Goal: Information Seeking & Learning: Learn about a topic

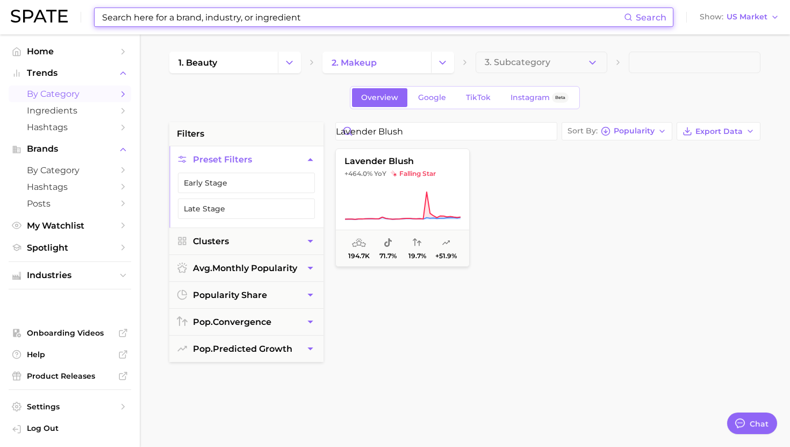
click at [236, 15] on input at bounding box center [362, 17] width 523 height 18
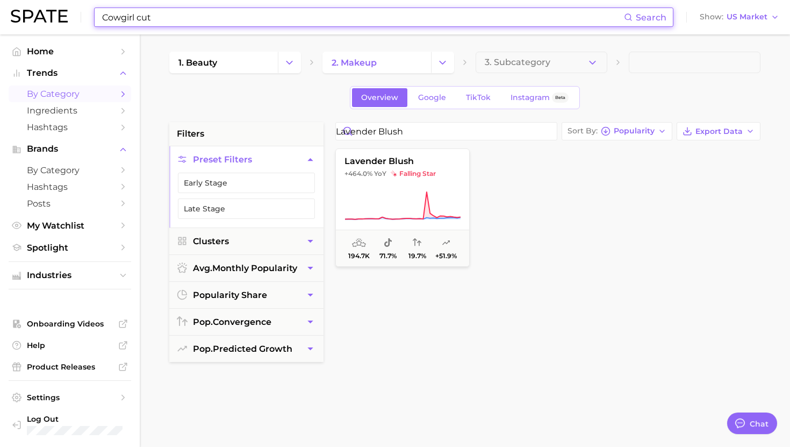
scroll to position [1080, 0]
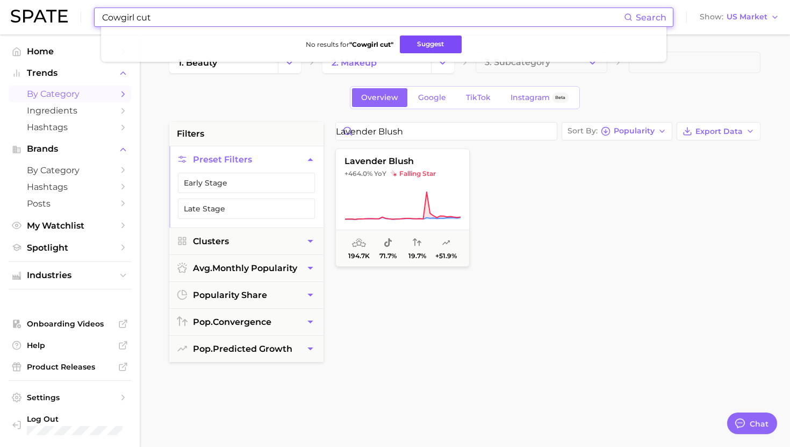
click at [442, 41] on button "Suggest" at bounding box center [431, 44] width 62 height 18
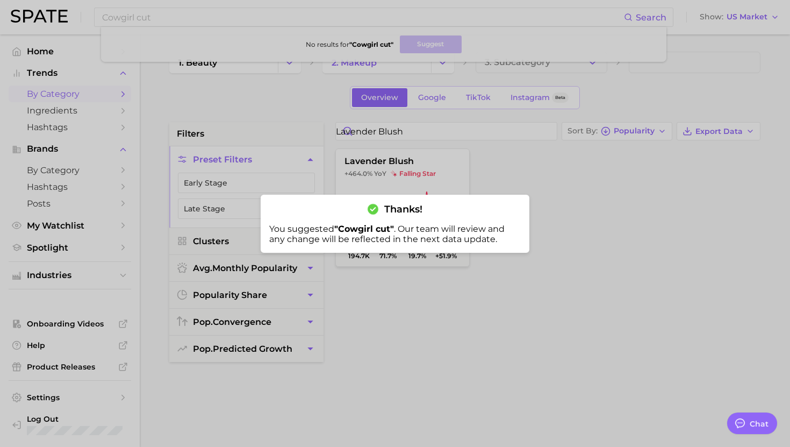
click at [217, 24] on div at bounding box center [395, 223] width 790 height 447
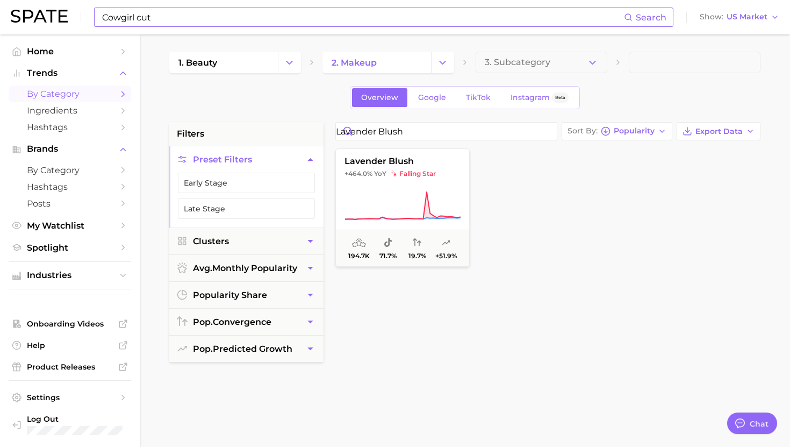
click at [217, 16] on input "Cowgirl cut" at bounding box center [362, 17] width 523 height 18
paste input "corkscrew curl shag"
click at [433, 44] on button "Suggest" at bounding box center [445, 44] width 62 height 18
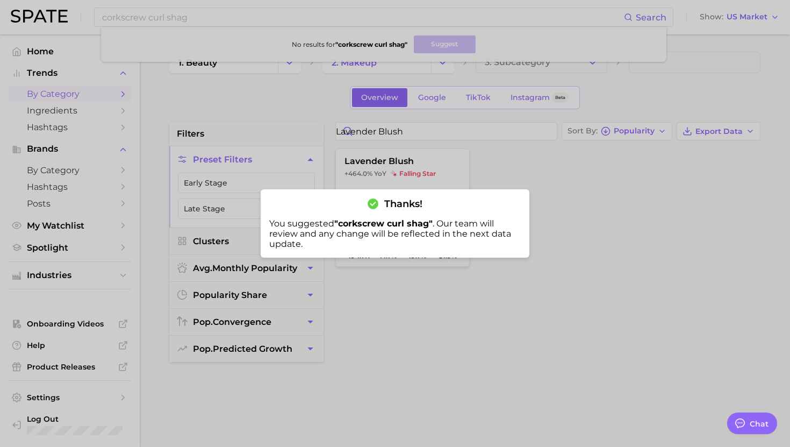
click at [242, 13] on div at bounding box center [395, 223] width 790 height 447
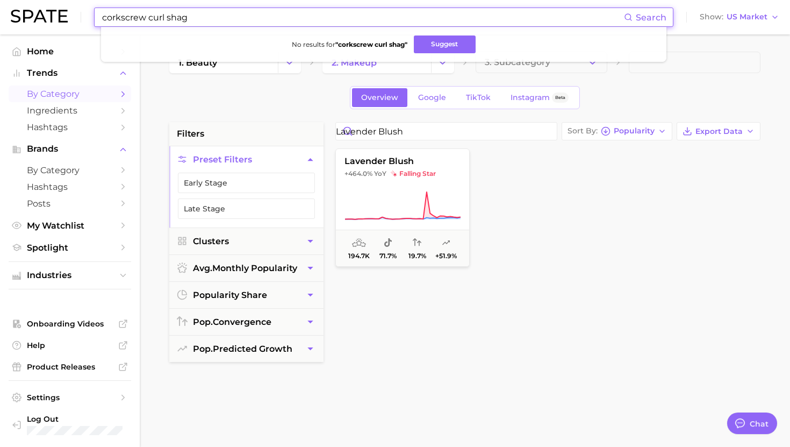
click at [242, 13] on input "corkscrew curl shag" at bounding box center [362, 17] width 523 height 18
paste input "Draped [PERSON_NAME]"
drag, startPoint x: 137, startPoint y: 17, endPoint x: 0, endPoint y: 13, distance: 137.1
click at [0, 13] on header "Draped [PERSON_NAME] Search No results for " Draped [PERSON_NAME] " Suggest Sho…" at bounding box center [395, 17] width 790 height 34
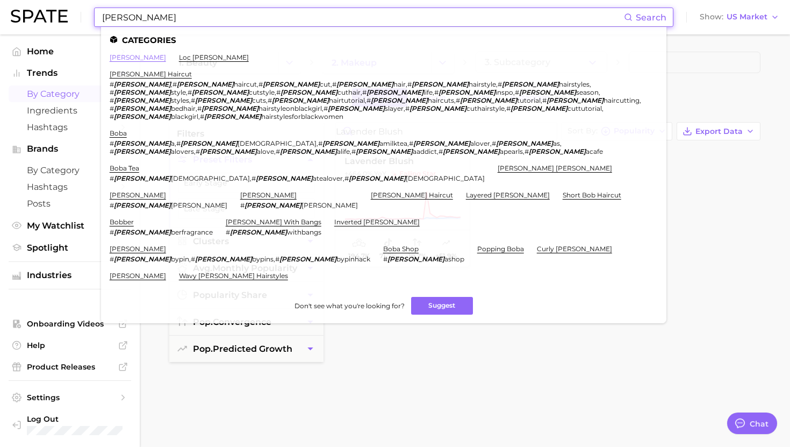
type input "[PERSON_NAME]"
click at [119, 56] on link "[PERSON_NAME]" at bounding box center [138, 57] width 56 height 8
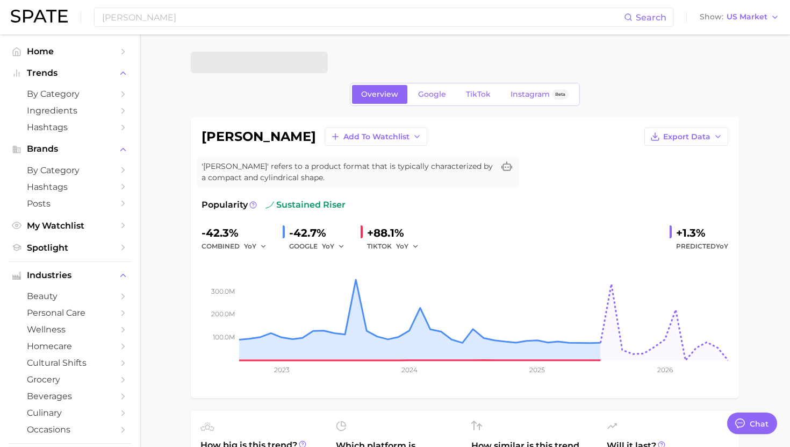
type textarea "x"
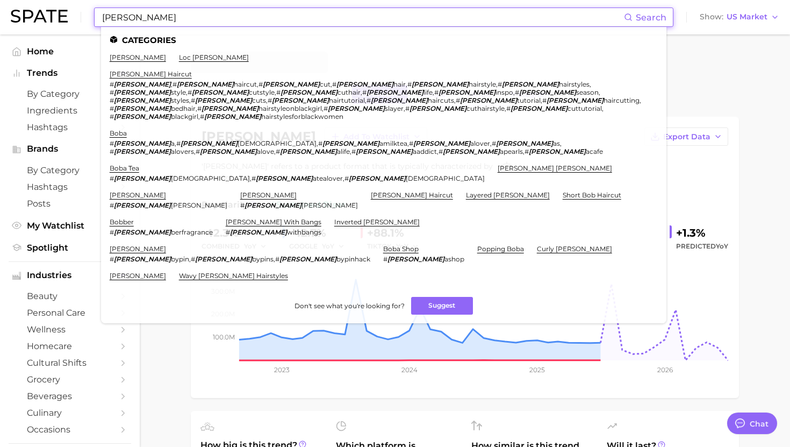
click at [302, 19] on input "[PERSON_NAME]" at bounding box center [362, 17] width 523 height 18
click at [132, 77] on li "[PERSON_NAME] haircut # [PERSON_NAME] , # [PERSON_NAME] haircut , # [PERSON_NAM…" at bounding box center [378, 95] width 536 height 51
click at [132, 72] on link "[PERSON_NAME] haircut" at bounding box center [151, 74] width 82 height 8
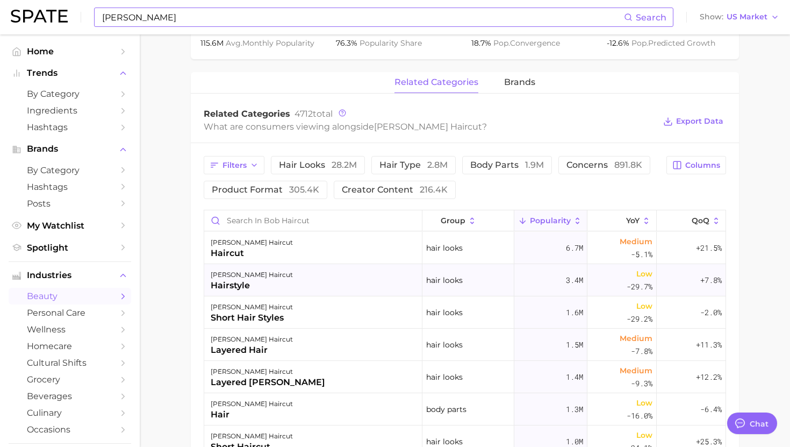
scroll to position [507, 0]
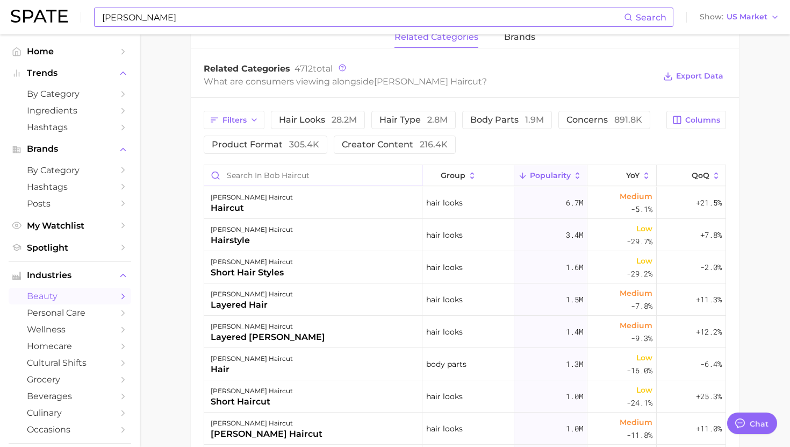
click at [336, 179] on input "Search in bob haircut" at bounding box center [313, 175] width 218 height 20
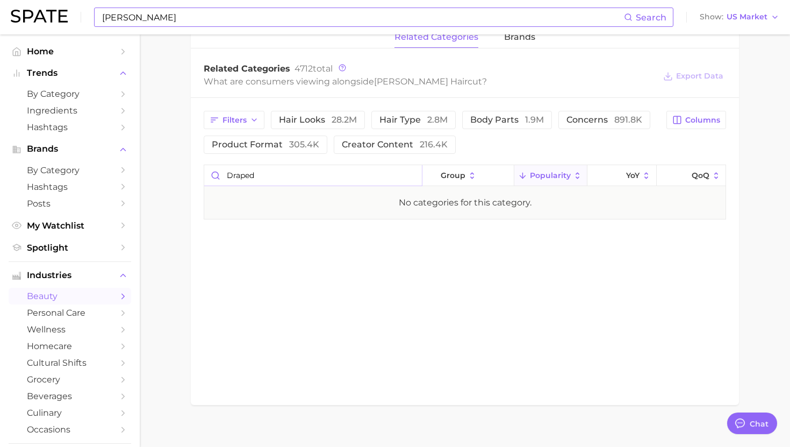
type input "draped"
click at [246, 18] on input "[PERSON_NAME]" at bounding box center [362, 17] width 523 height 18
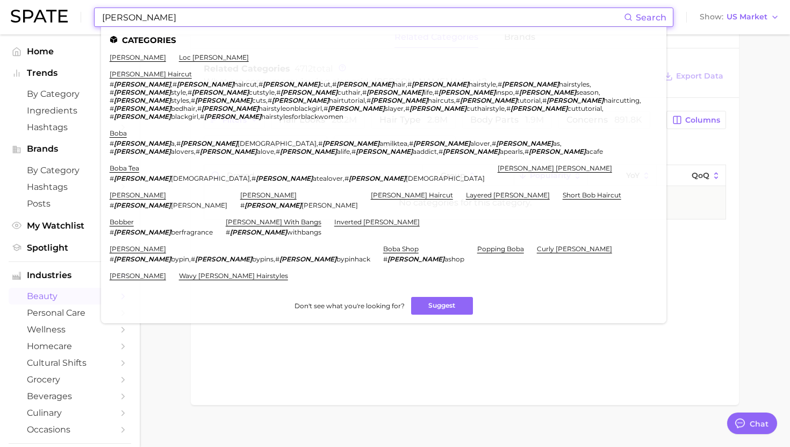
click at [246, 18] on input "[PERSON_NAME]" at bounding box center [362, 17] width 523 height 18
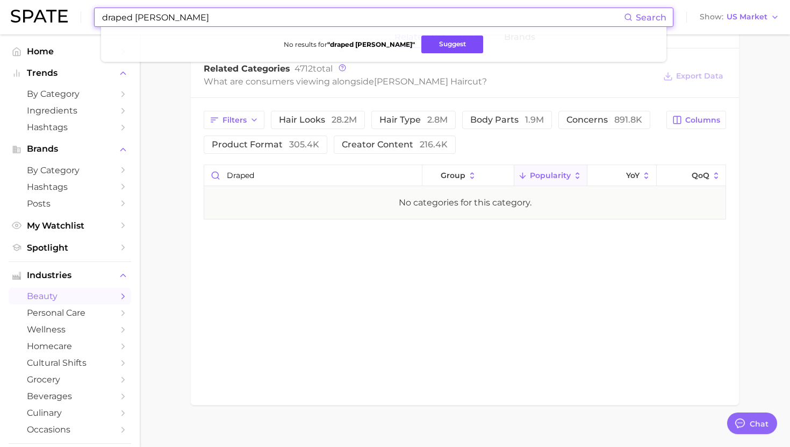
click at [422, 46] on button "Suggest" at bounding box center [453, 44] width 62 height 18
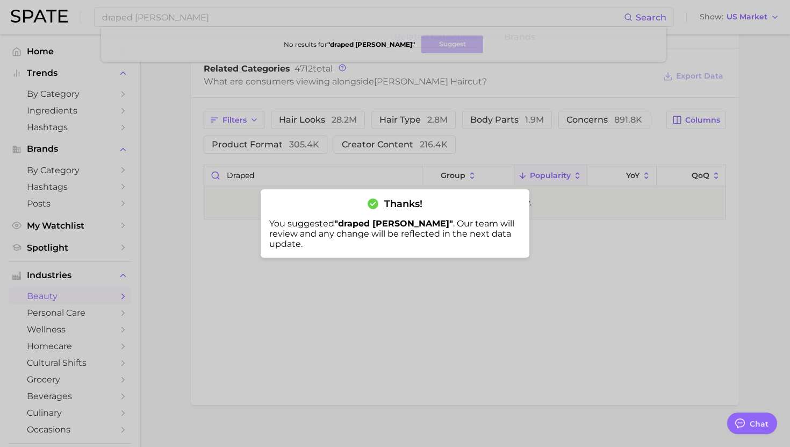
click at [299, 49] on div at bounding box center [395, 223] width 790 height 447
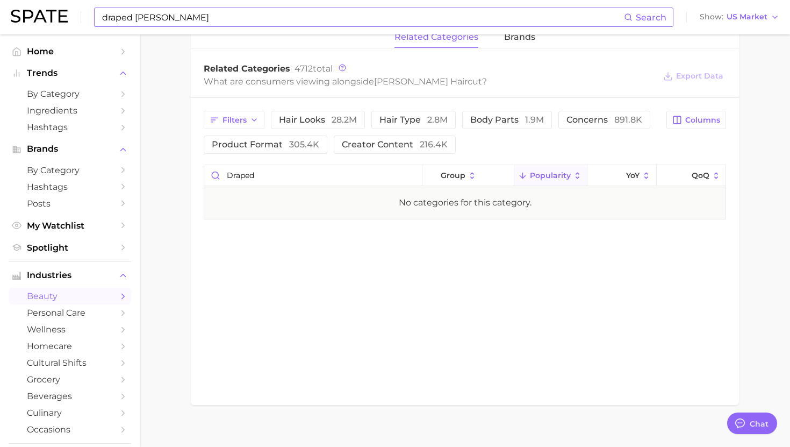
click at [231, 15] on input "draped [PERSON_NAME]" at bounding box center [362, 17] width 523 height 18
paste input "Flick"
type input "Flicked [PERSON_NAME]"
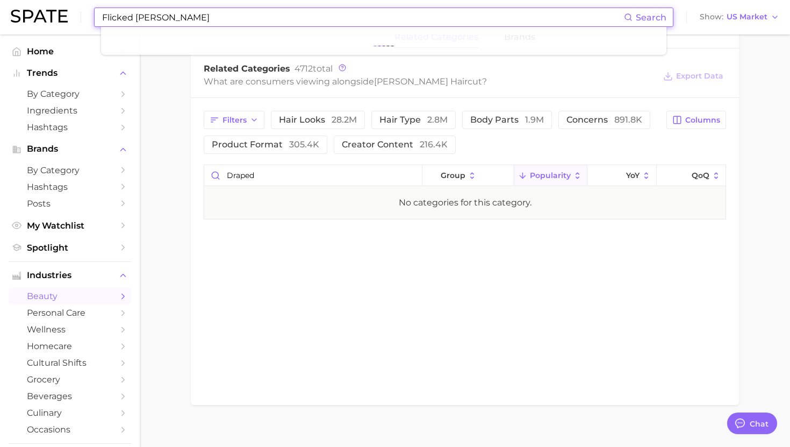
click at [263, 189] on div "No categories for this category." at bounding box center [465, 203] width 522 height 32
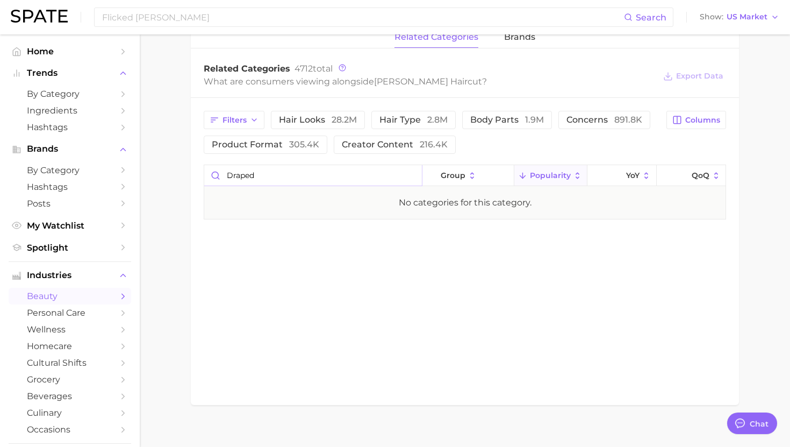
click at [263, 181] on input "draped" at bounding box center [313, 175] width 218 height 20
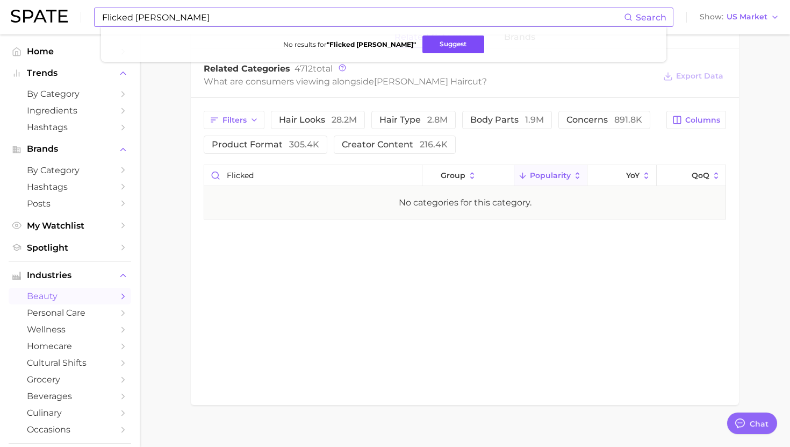
click at [433, 41] on button "Suggest" at bounding box center [454, 44] width 62 height 18
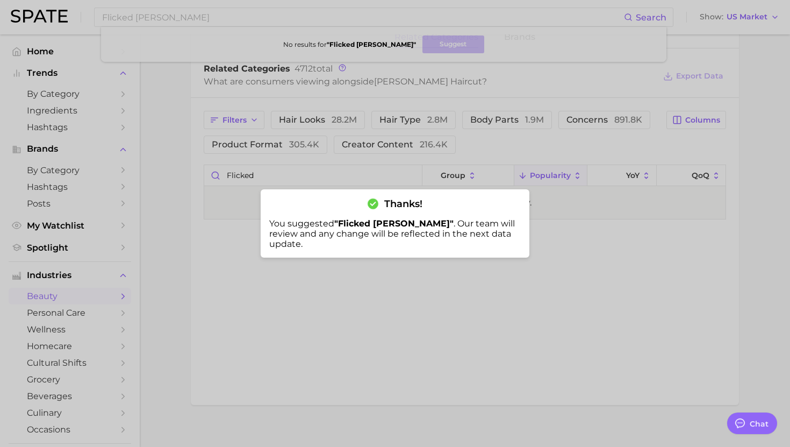
drag, startPoint x: 317, startPoint y: 159, endPoint x: 312, endPoint y: 165, distance: 8.0
click at [317, 159] on div at bounding box center [395, 223] width 790 height 447
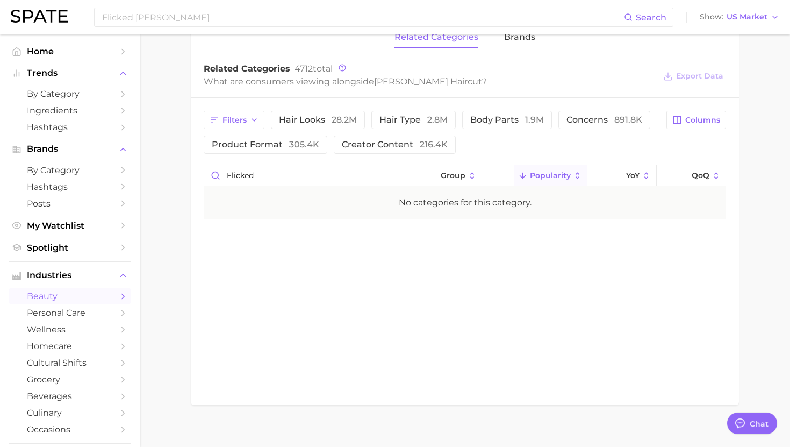
click at [280, 175] on input "flicked" at bounding box center [313, 175] width 218 height 20
type input "riviera"
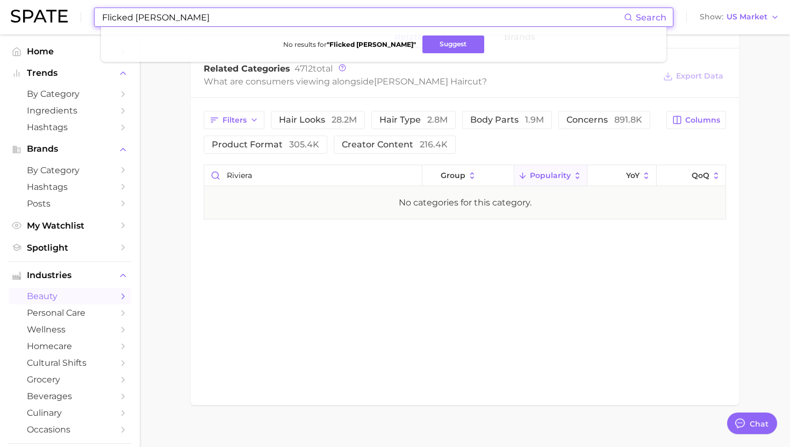
click at [217, 19] on input "Flicked [PERSON_NAME]" at bounding box center [362, 17] width 523 height 18
paste input "Riviera"
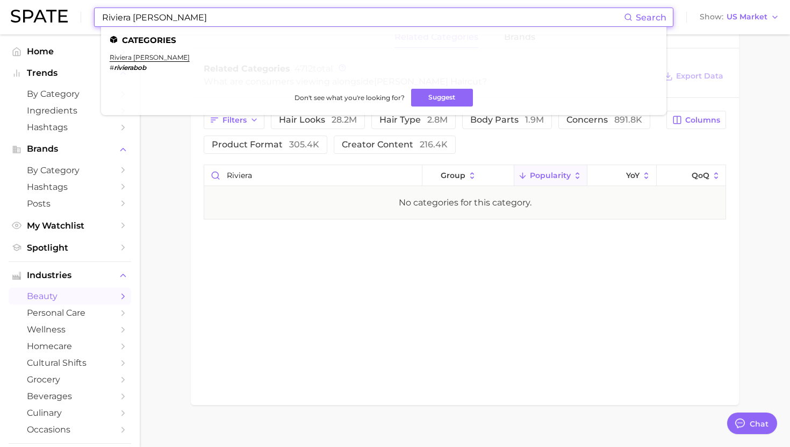
click at [201, 16] on input "Riviera [PERSON_NAME]" at bounding box center [362, 17] width 523 height 18
paste input "bixie"
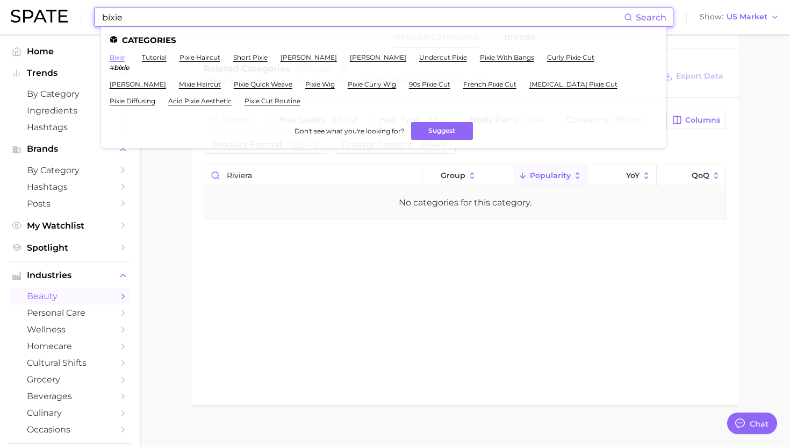
click at [118, 59] on link "bixie" at bounding box center [117, 57] width 15 height 8
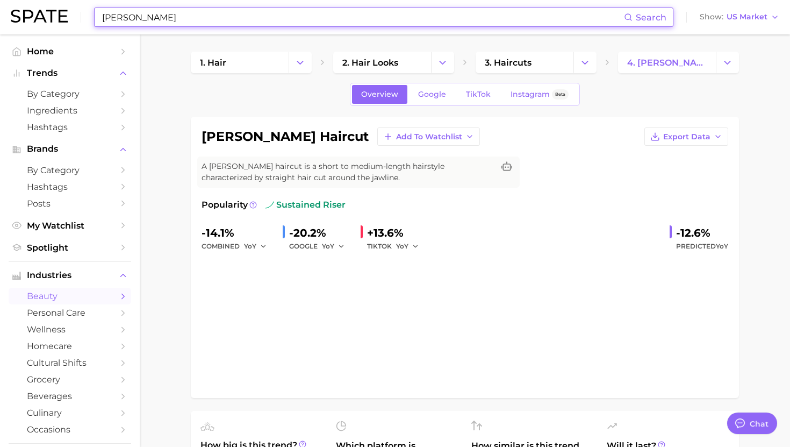
scroll to position [507, 0]
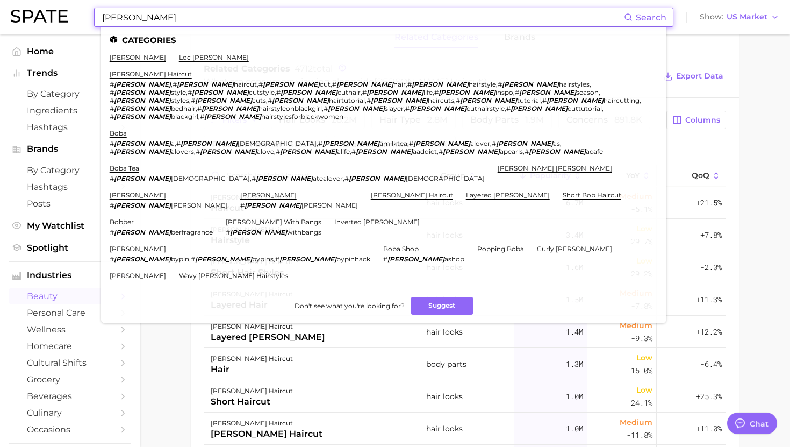
click at [185, 12] on input "[PERSON_NAME]" at bounding box center [362, 17] width 523 height 18
paste input "Cowboy"
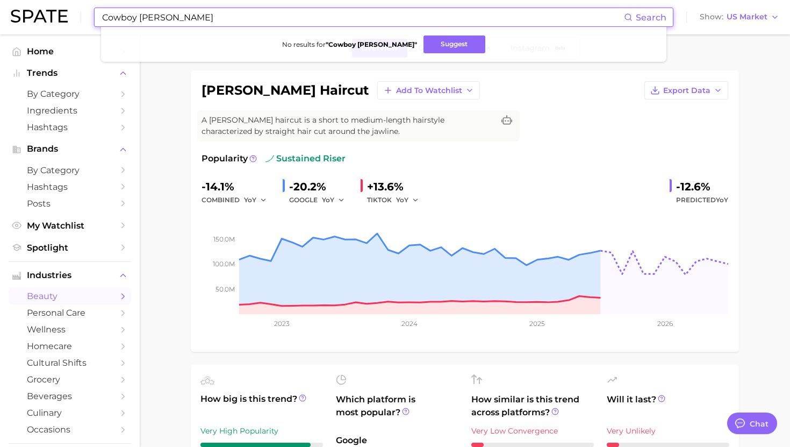
scroll to position [0, 0]
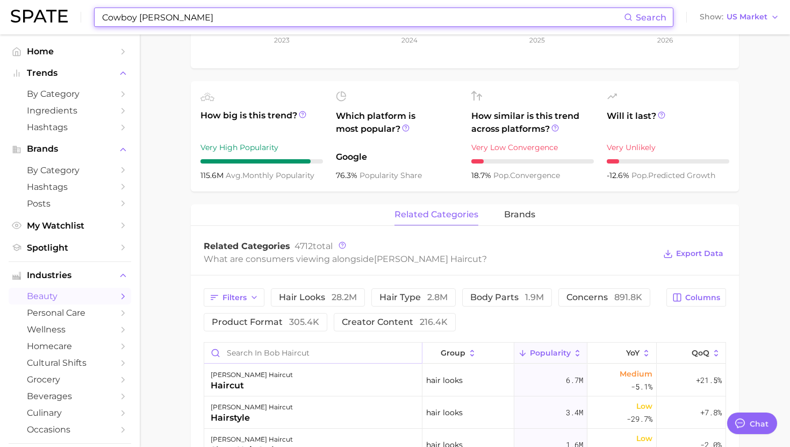
scroll to position [334, 0]
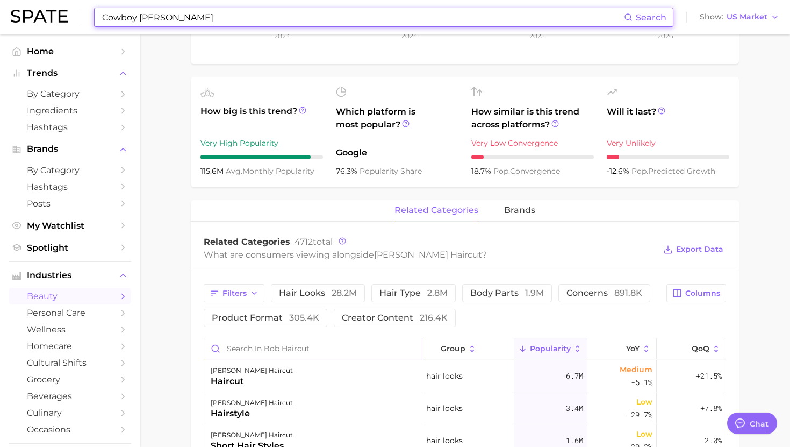
type input "Cowboy [PERSON_NAME]"
click at [262, 348] on input "Search in bob haircut" at bounding box center [313, 348] width 218 height 20
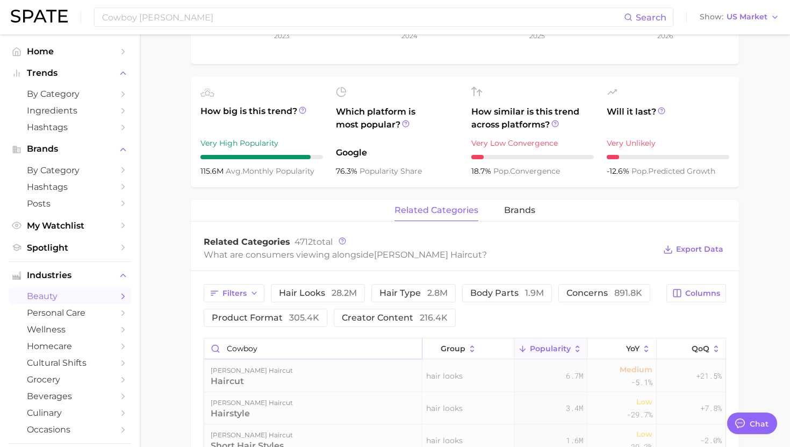
scroll to position [0, 0]
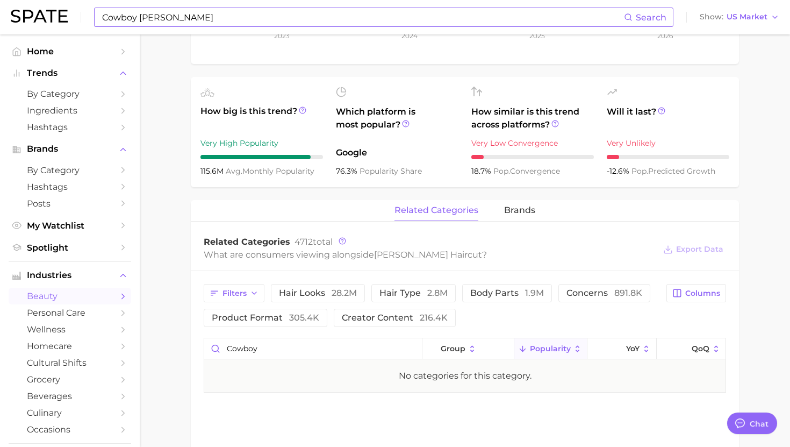
click at [224, 16] on input "Cowboy [PERSON_NAME]" at bounding box center [362, 17] width 523 height 18
click at [424, 46] on button "Suggest" at bounding box center [455, 44] width 62 height 18
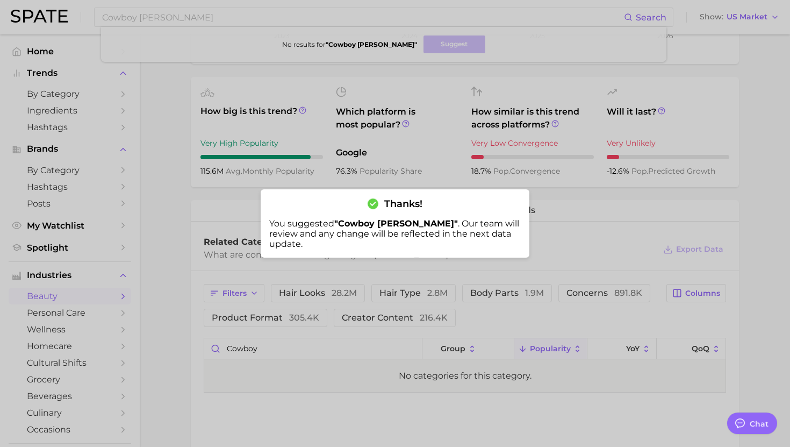
click at [273, 121] on div at bounding box center [395, 223] width 790 height 447
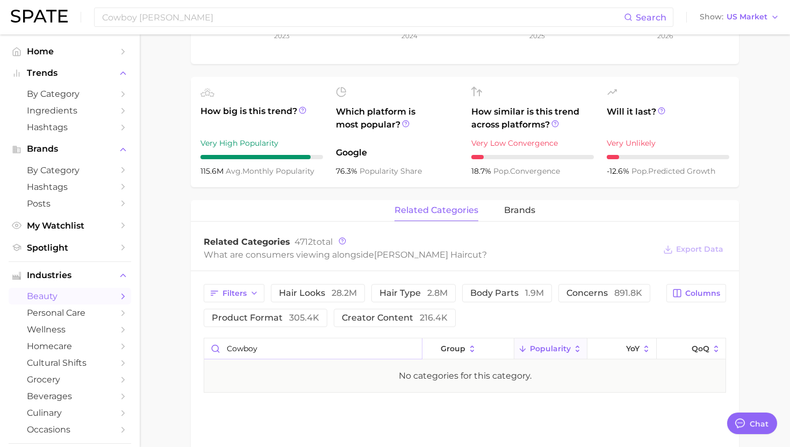
click at [240, 345] on input "cowboy" at bounding box center [313, 348] width 218 height 20
type input "d"
type input "french"
click at [216, 15] on input "Cowboy [PERSON_NAME]" at bounding box center [362, 17] width 523 height 18
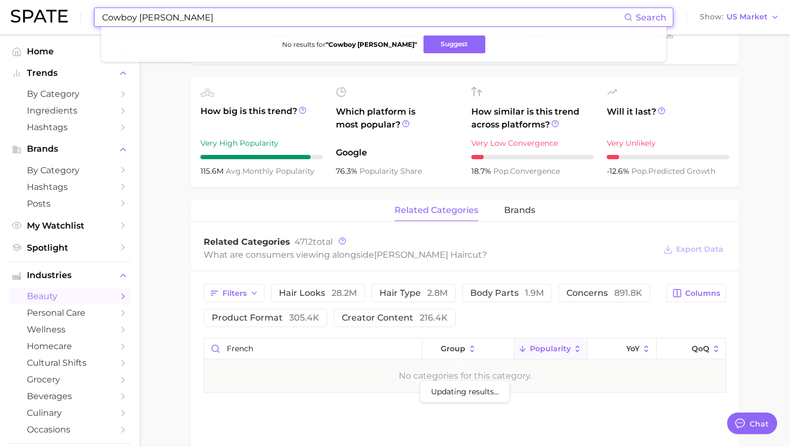
click at [216, 15] on input "Cowboy [PERSON_NAME]" at bounding box center [362, 17] width 523 height 18
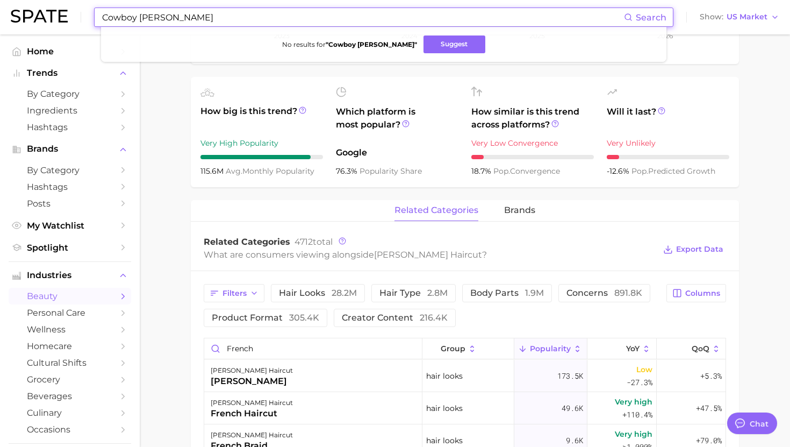
click at [161, 27] on ul "No results for " Cowboy [PERSON_NAME] " Suggest" at bounding box center [384, 44] width 566 height 35
click at [161, 22] on input "Cowboy [PERSON_NAME]" at bounding box center [362, 17] width 523 height 18
paste input "Beach Wavers"
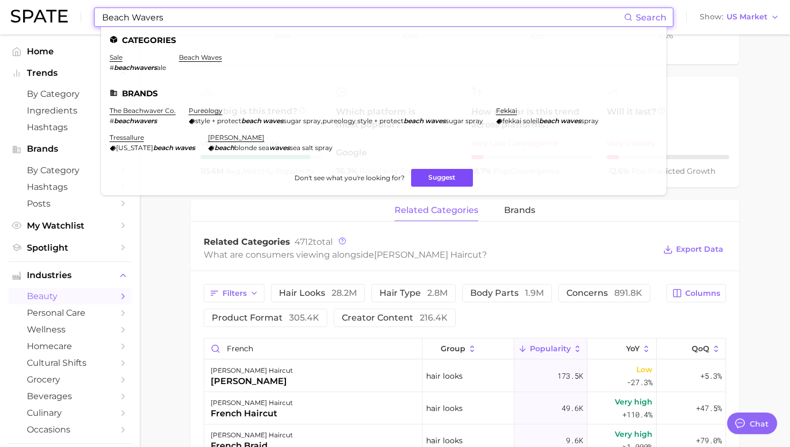
click at [437, 179] on button "Suggest" at bounding box center [442, 178] width 62 height 18
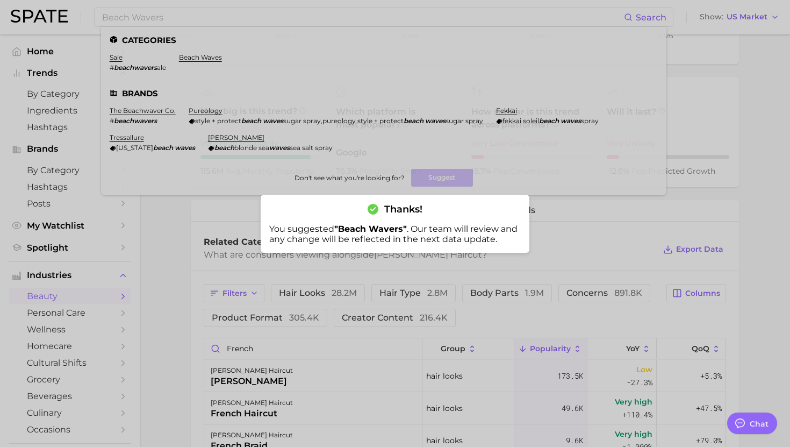
click at [170, 16] on div at bounding box center [395, 223] width 790 height 447
click at [170, 16] on input "Beach Wavers" at bounding box center [362, 17] width 523 height 18
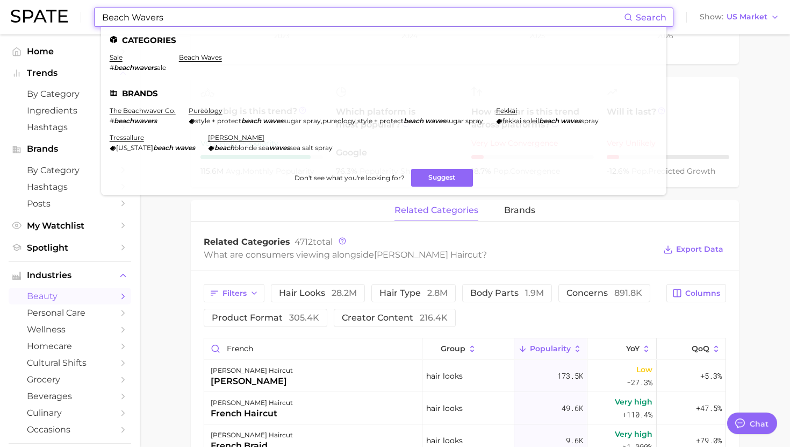
click at [170, 16] on input "Beach Wavers" at bounding box center [362, 17] width 523 height 18
paste input "Lemon drop nail"
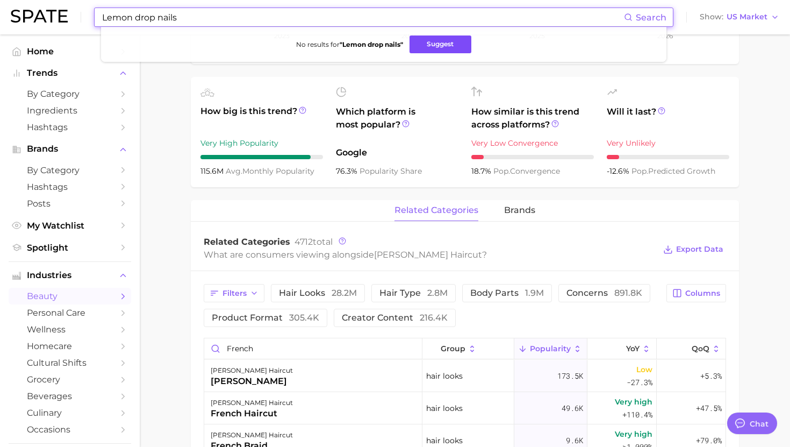
drag, startPoint x: 432, startPoint y: 43, endPoint x: 419, endPoint y: 43, distance: 12.4
click at [432, 43] on button "Suggest" at bounding box center [441, 44] width 62 height 18
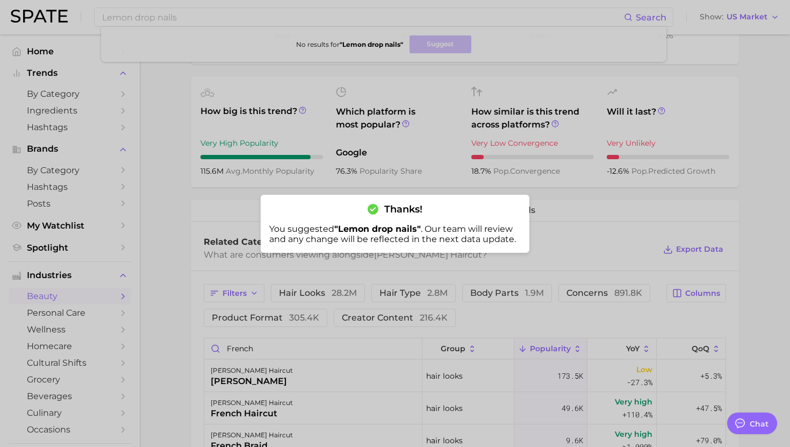
click at [202, 11] on div at bounding box center [395, 223] width 790 height 447
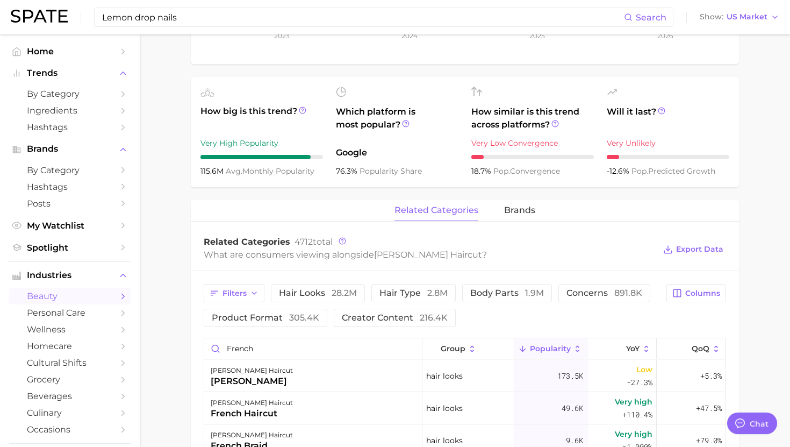
click at [202, 11] on input "Lemon drop nails" at bounding box center [362, 17] width 523 height 18
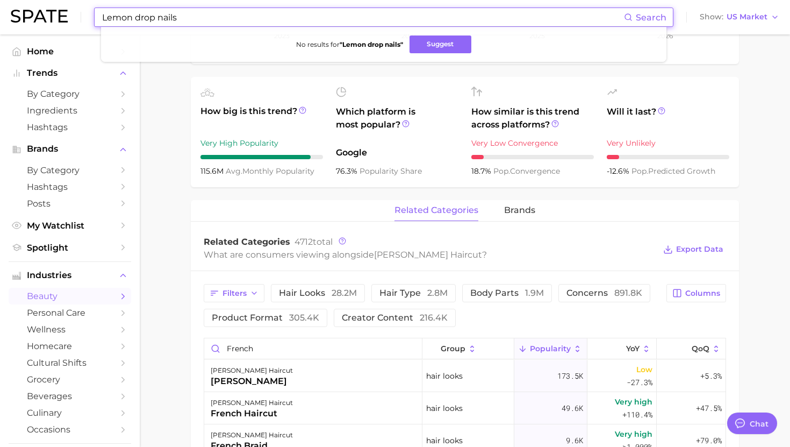
paste input "Polka dot"
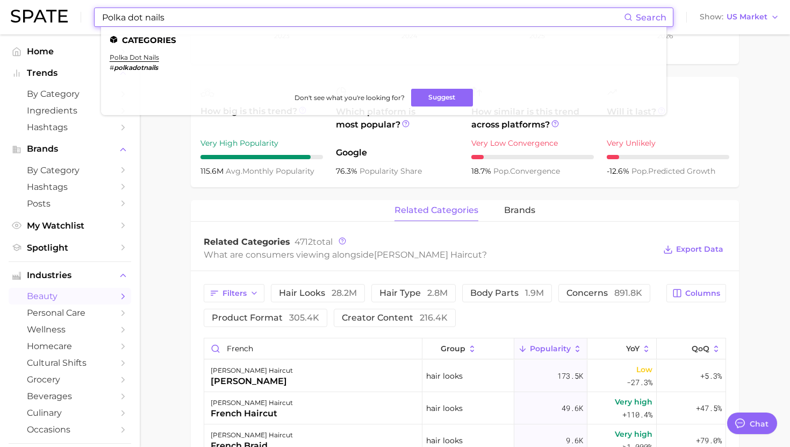
click at [202, 20] on input "Polka dot nails" at bounding box center [362, 17] width 523 height 18
paste input "Ôrəbella"
type input "Ôrəbella"
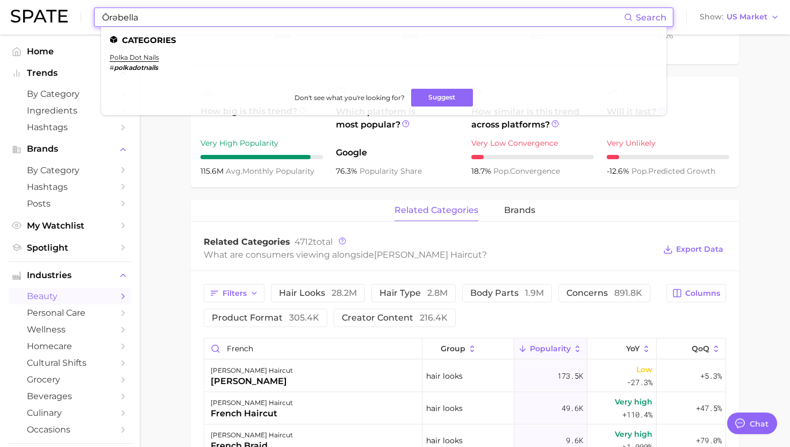
type textarea "x"
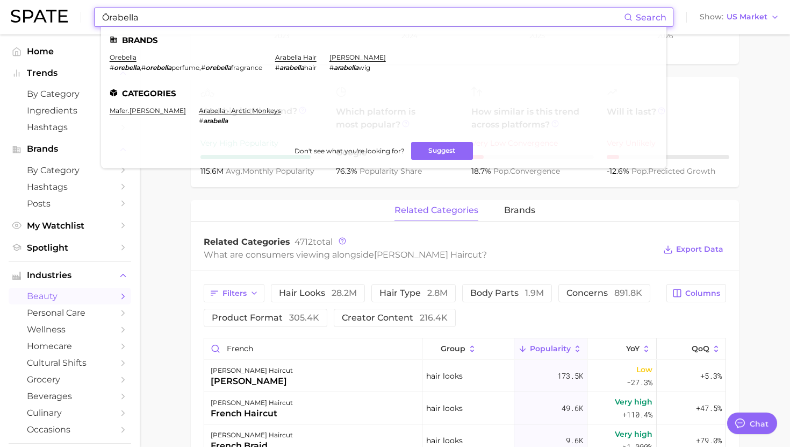
click at [206, 17] on input "Ôrəbella" at bounding box center [362, 17] width 523 height 18
paste input "Grandma perfumes"
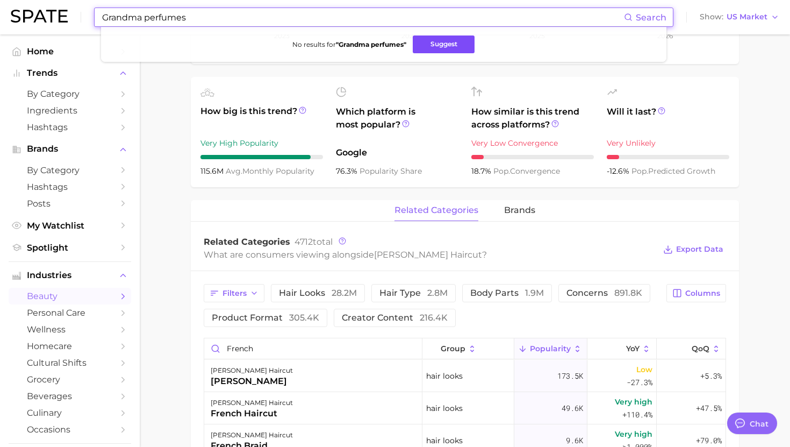
click at [448, 44] on button "Suggest" at bounding box center [444, 44] width 62 height 18
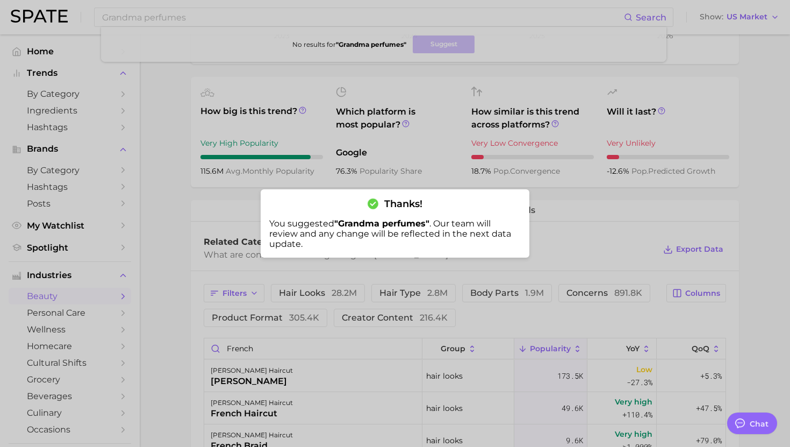
click at [208, 18] on div at bounding box center [395, 223] width 790 height 447
click at [208, 18] on input "Grandma perfumes" at bounding box center [362, 17] width 523 height 18
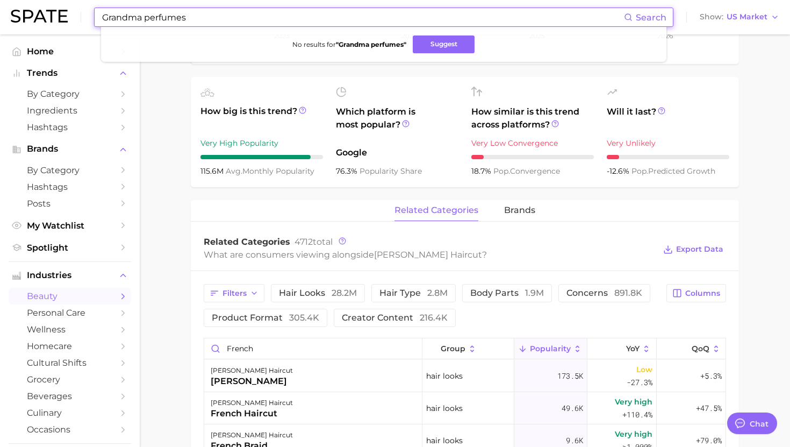
click at [208, 18] on input "Grandma perfumes" at bounding box center [362, 17] width 523 height 18
paste input "Overcompensating"
click at [451, 48] on button "Suggest" at bounding box center [460, 44] width 62 height 18
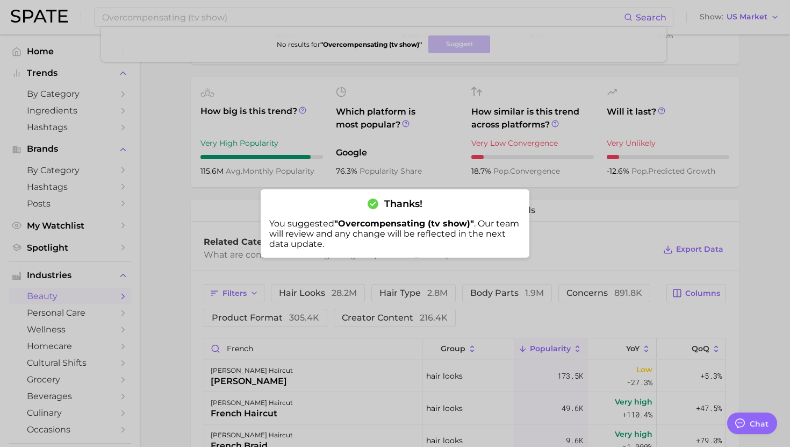
click at [180, 18] on div at bounding box center [395, 223] width 790 height 447
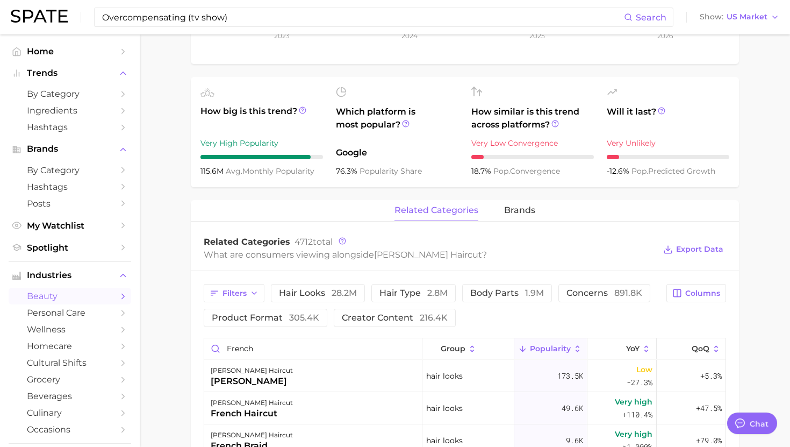
click at [180, 18] on input "Overcompensating (tv show)" at bounding box center [362, 17] width 523 height 18
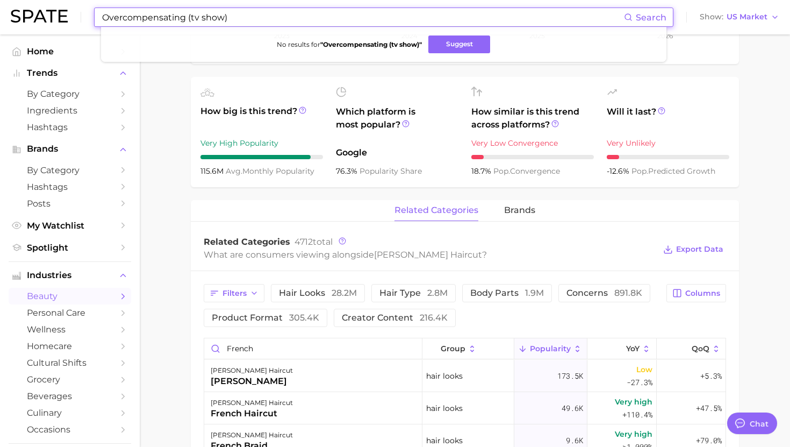
click at [180, 18] on input "Overcompensating (tv show)" at bounding box center [362, 17] width 523 height 18
paste input "Such Brave Girls"
click at [435, 47] on button "Suggest" at bounding box center [455, 44] width 62 height 18
click at [208, 11] on input "Such Brave Girls (tv show)" at bounding box center [362, 17] width 523 height 18
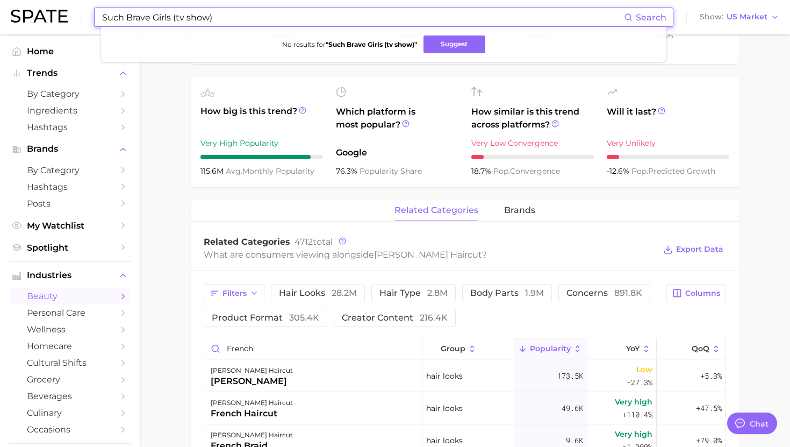
click at [208, 11] on input "Such Brave Girls (tv show)" at bounding box center [362, 17] width 523 height 18
paste input "The Summer I Turned Pretty"
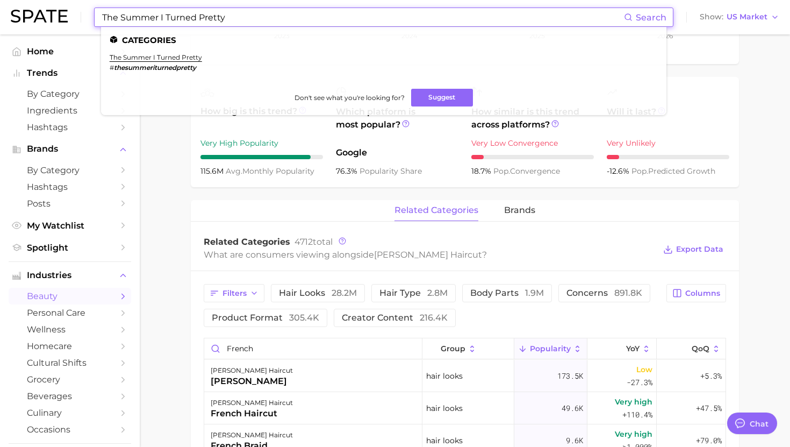
click at [183, 20] on input "The Summer I Turned Pretty" at bounding box center [362, 17] width 523 height 18
paste input "Materialists"
click at [182, 18] on input "Materialists" at bounding box center [362, 17] width 523 height 18
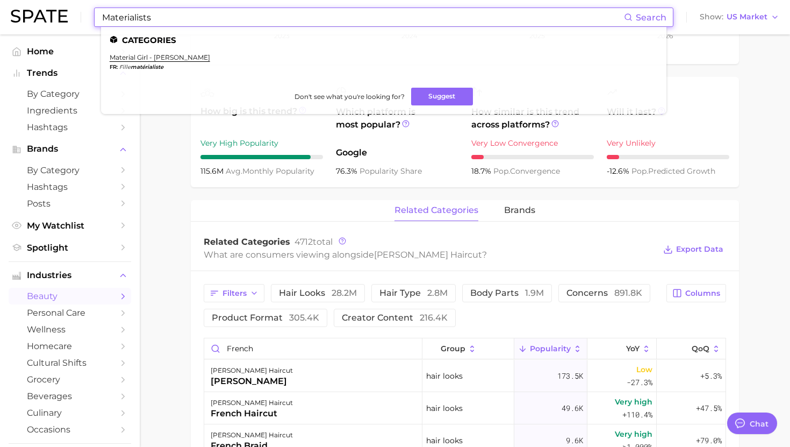
click at [182, 18] on input "Materialists" at bounding box center [362, 17] width 523 height 18
paste input "Kpop Demon Hunter"
click at [162, 10] on input "Kpop Demon Hunters" at bounding box center [362, 17] width 523 height 18
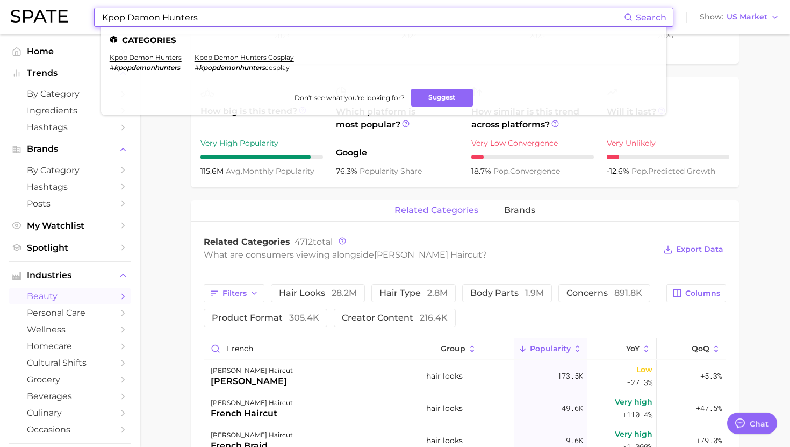
click at [162, 10] on input "Kpop Demon Hunters" at bounding box center [362, 17] width 523 height 18
paste input "Naked and Famou"
click at [157, 17] on input "Naked and Famous" at bounding box center [362, 17] width 523 height 18
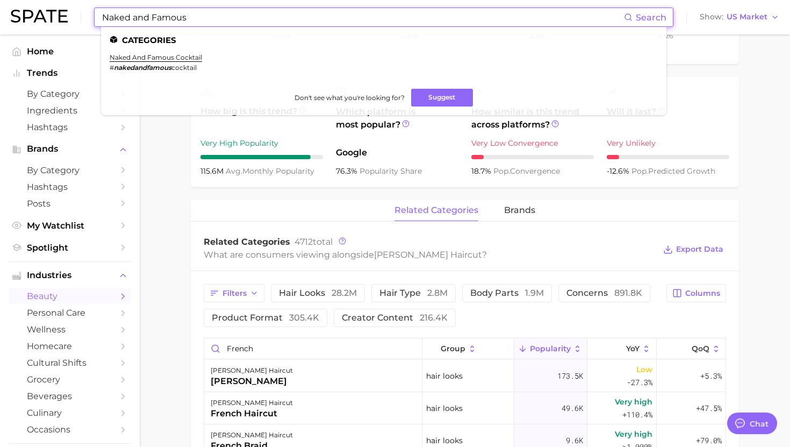
paste input "Spicy “sauvy B”"
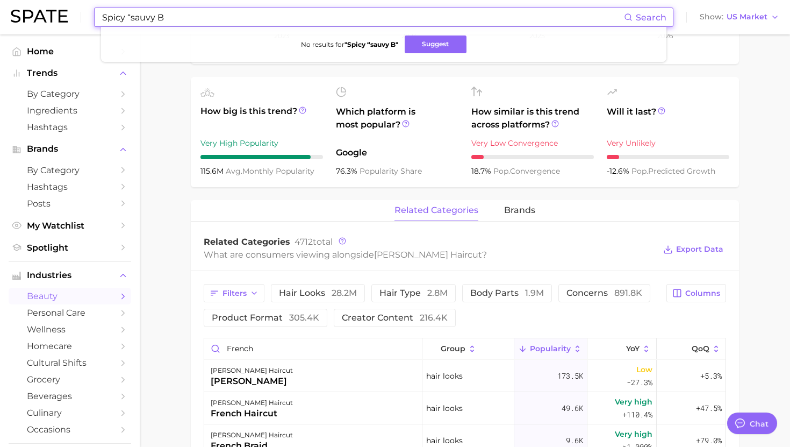
click at [131, 18] on input "Spicy “sauvy B" at bounding box center [362, 17] width 523 height 18
click at [188, 17] on input "Spicy sauvy B" at bounding box center [362, 17] width 523 height 18
click at [444, 46] on button "Suggest" at bounding box center [446, 44] width 62 height 18
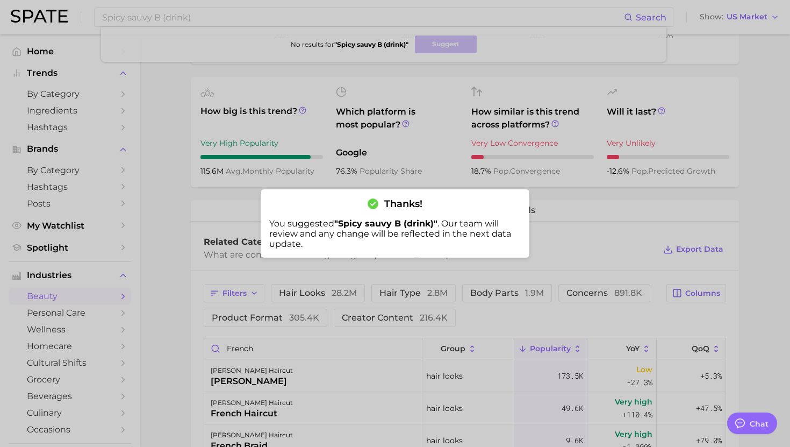
click at [138, 18] on div at bounding box center [395, 223] width 790 height 447
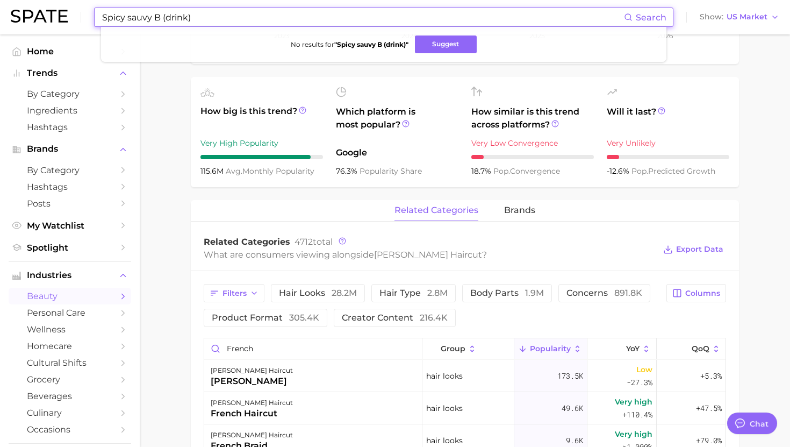
click at [138, 18] on input "Spicy sauvy B (drink)" at bounding box center [362, 17] width 523 height 18
paste input "Lonkero"
click at [431, 47] on button "Suggest" at bounding box center [437, 44] width 62 height 18
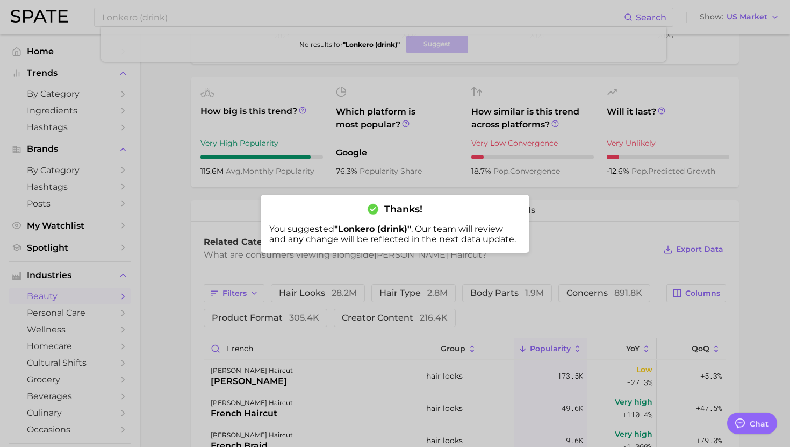
click at [142, 17] on div at bounding box center [395, 223] width 790 height 447
click at [142, 17] on input "Lonkero (drink)" at bounding box center [362, 17] width 523 height 18
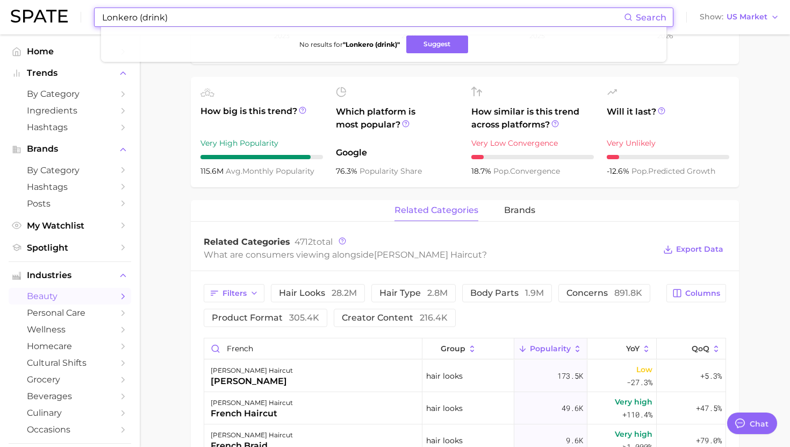
click at [142, 17] on input "Lonkero (drink)" at bounding box center [362, 17] width 523 height 18
paste input "Spaghett"
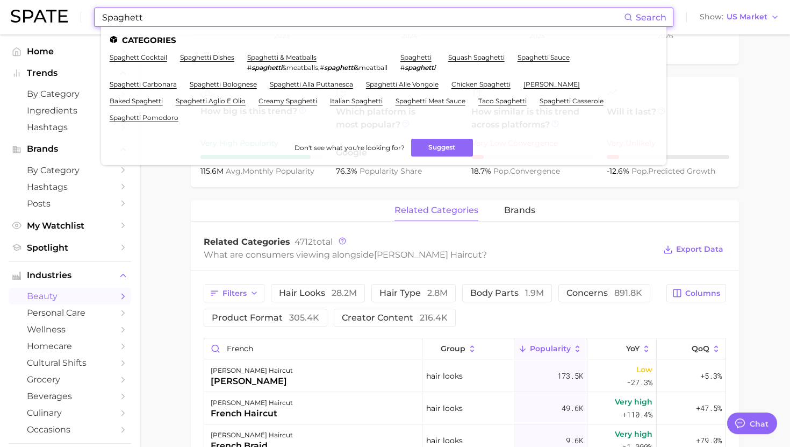
click at [138, 10] on input "Spaghett" at bounding box center [362, 17] width 523 height 18
paste input "Billion dollar smoothies"
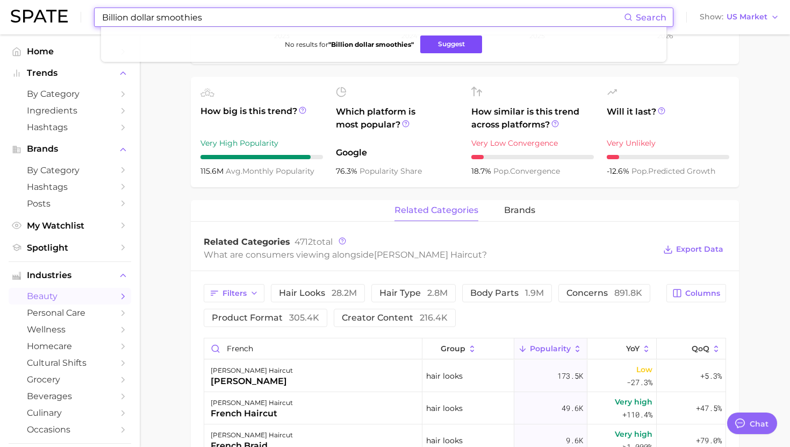
click at [449, 47] on button "Suggest" at bounding box center [451, 44] width 62 height 18
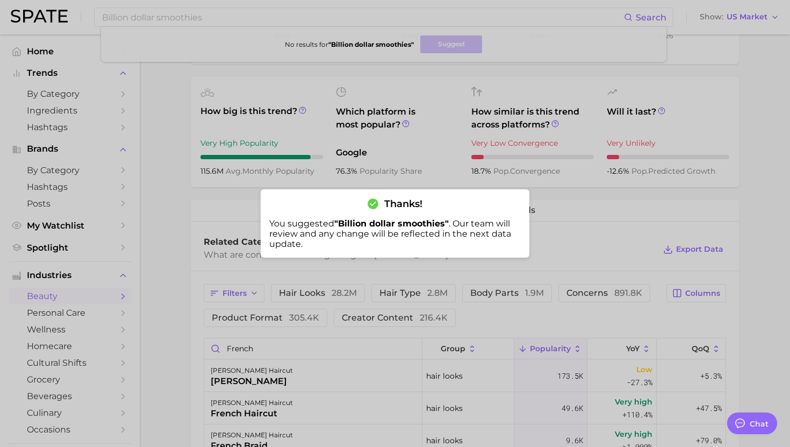
click at [144, 17] on div at bounding box center [395, 223] width 790 height 447
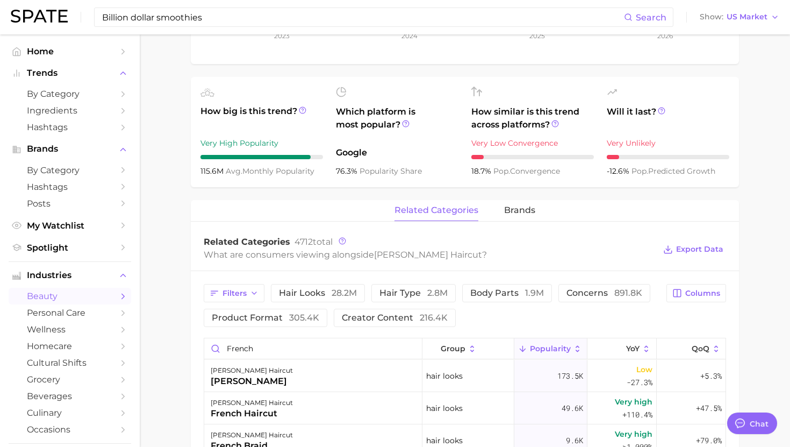
click at [144, 17] on input "Billion dollar smoothies" at bounding box center [362, 17] width 523 height 18
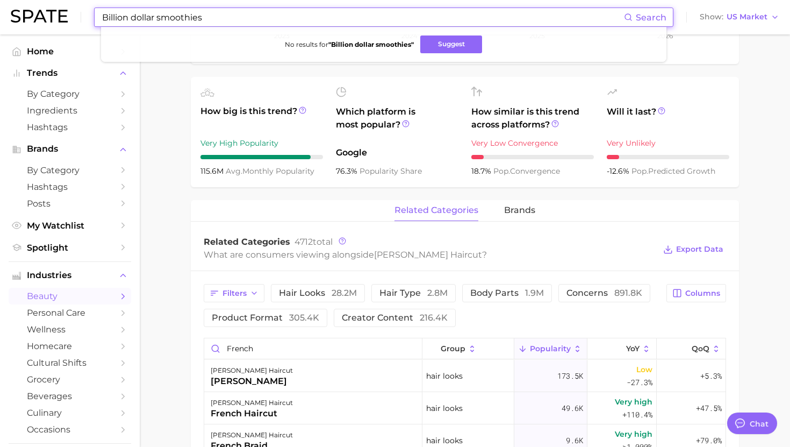
paste input "[PERSON_NAME] Spritz"
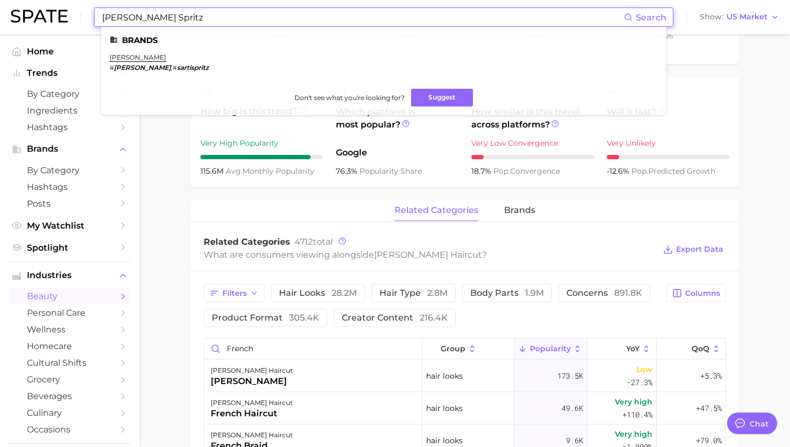
click at [133, 18] on input "[PERSON_NAME] Spritz" at bounding box center [362, 17] width 523 height 18
paste input "Buzzball"
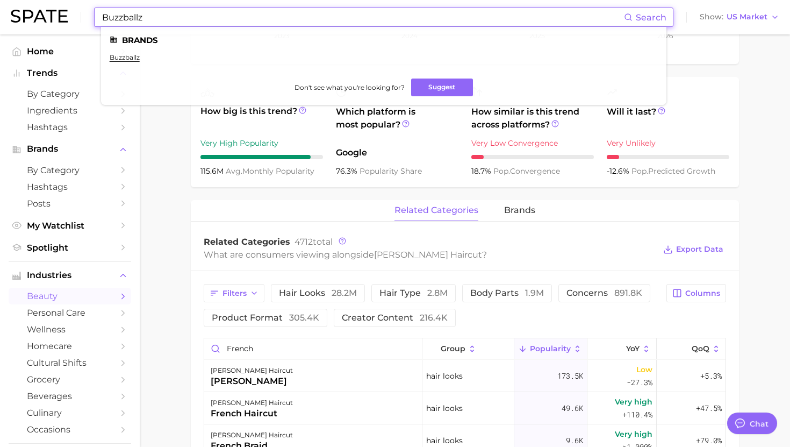
click at [141, 19] on input "Buzzballz" at bounding box center [362, 17] width 523 height 18
paste input "Dubai chocolate bar"
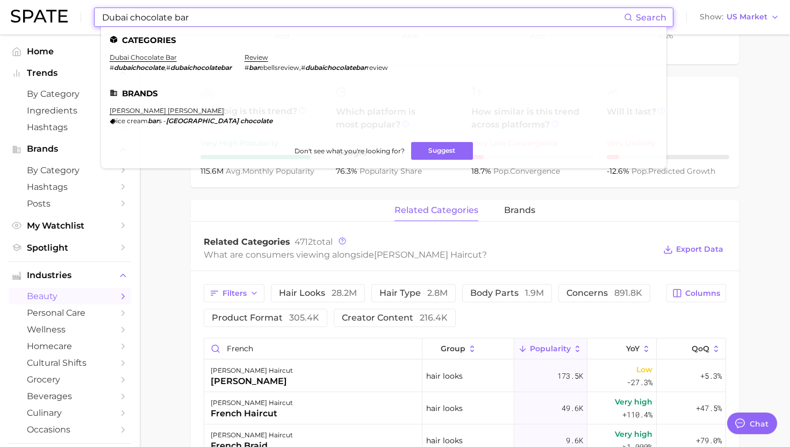
click at [184, 12] on input "Dubai chocolate bar" at bounding box center [362, 17] width 523 height 18
paste input "Tomato Girl Summe"
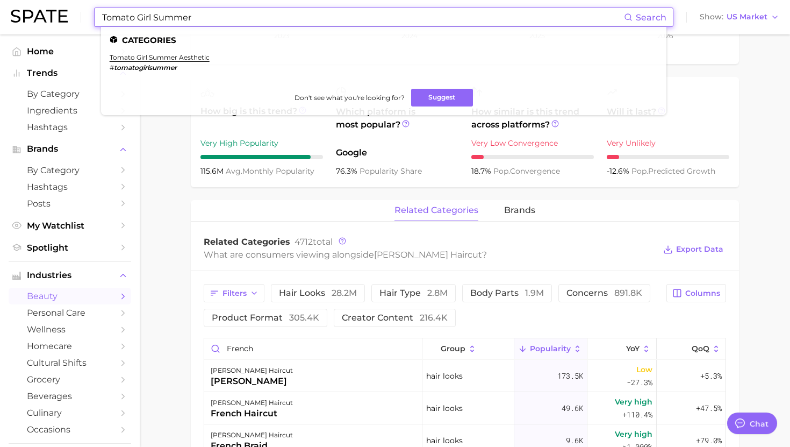
click at [169, 11] on input "Tomato Girl Summer" at bounding box center [362, 17] width 523 height 18
paste input "Lemon Girl Summer"
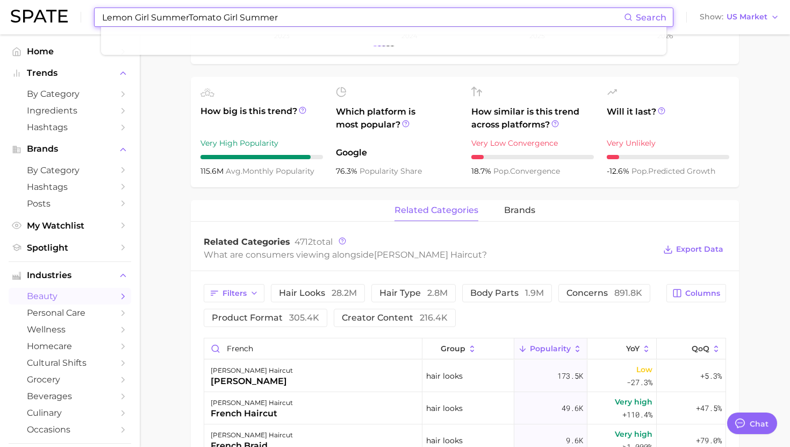
click at [169, 13] on input "Lemon Girl SummerTomato Girl Summer" at bounding box center [362, 17] width 523 height 18
paste input
click at [436, 48] on button "Suggest" at bounding box center [446, 44] width 62 height 18
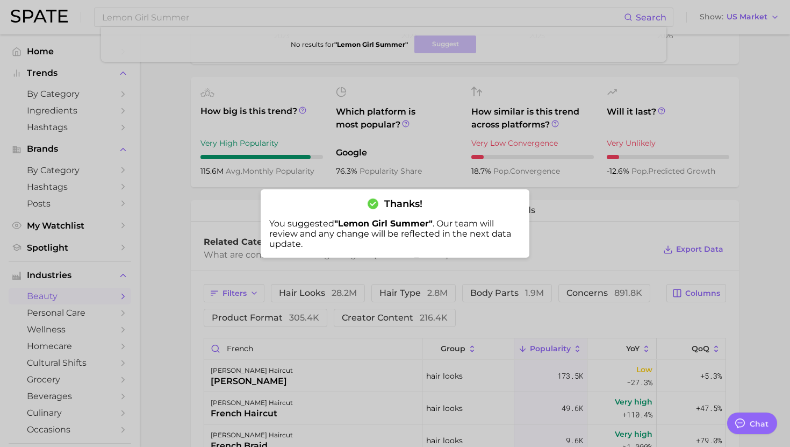
click at [148, 17] on div at bounding box center [395, 223] width 790 height 447
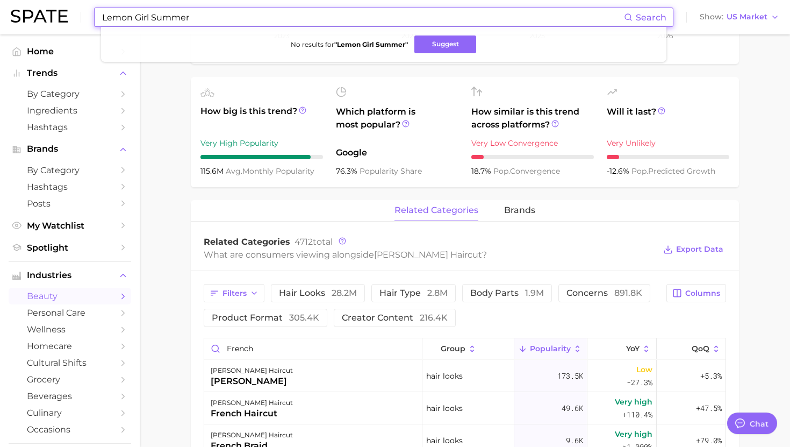
click at [148, 17] on input "Lemon Girl Summer" at bounding box center [362, 17] width 523 height 18
paste input "Sardine"
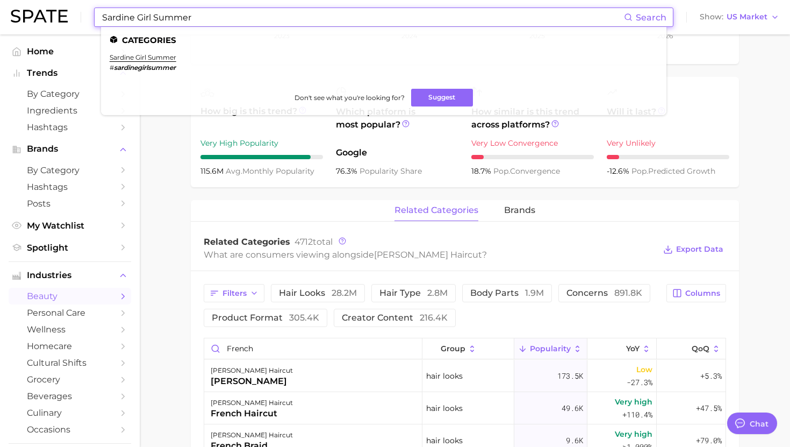
click at [140, 20] on input "Sardine Girl Summer" at bounding box center [362, 17] width 523 height 18
paste input "Bandana"
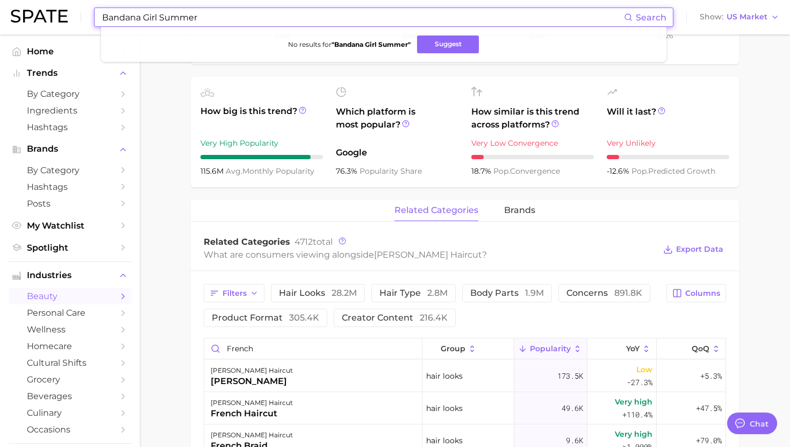
click at [431, 49] on button "Suggest" at bounding box center [448, 44] width 62 height 18
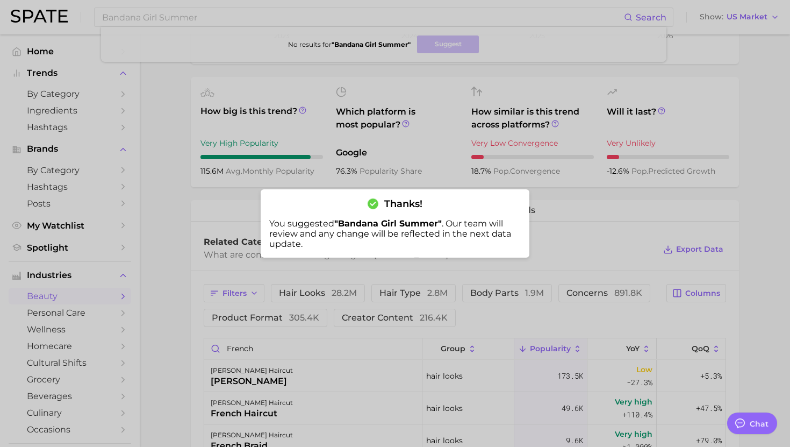
click at [155, 13] on div at bounding box center [395, 223] width 790 height 447
click at [155, 13] on input "Bandana Girl Summer" at bounding box center [362, 17] width 523 height 18
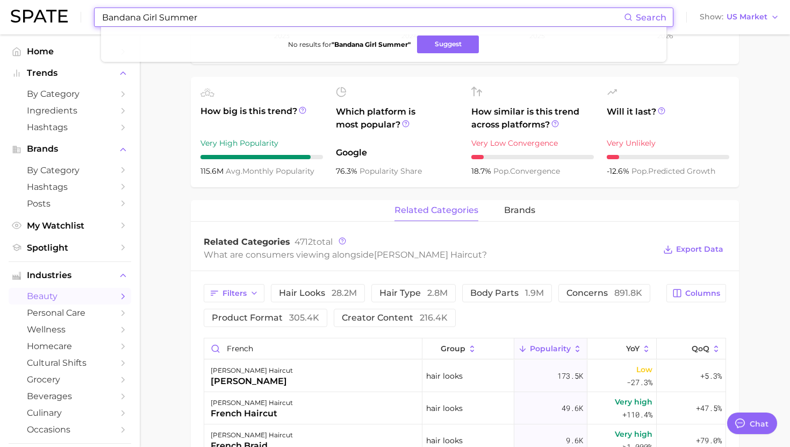
click at [155, 13] on input "Bandana Girl Summer" at bounding box center [362, 17] width 523 height 18
paste input "Pucci"
click at [454, 50] on button "Suggest" at bounding box center [443, 44] width 62 height 18
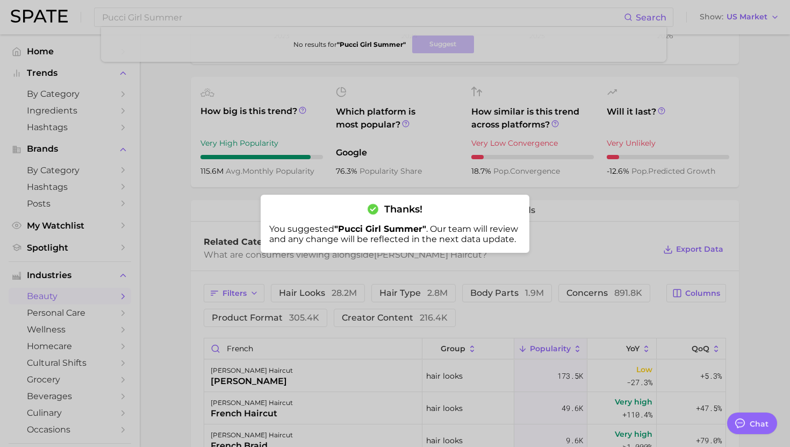
click at [165, 22] on div at bounding box center [395, 223] width 790 height 447
click at [165, 22] on input "Pucci Girl Summer" at bounding box center [362, 17] width 523 height 18
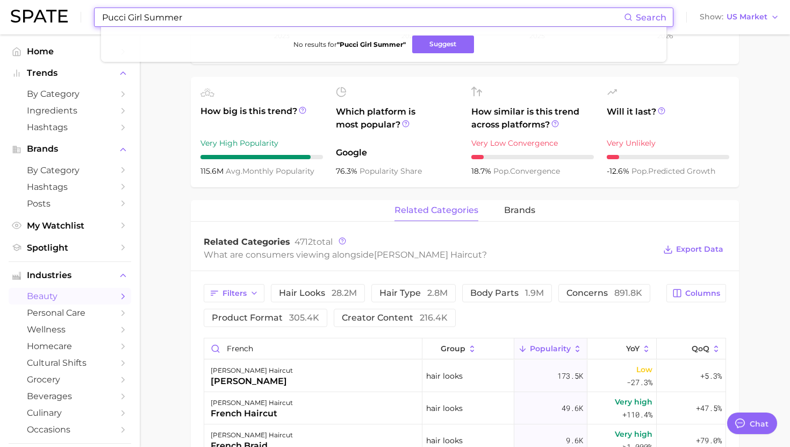
click at [165, 22] on input "Pucci Girl Summer" at bounding box center [362, 17] width 523 height 18
paste input "Ranch"
type input "Ranch Girl Summer"
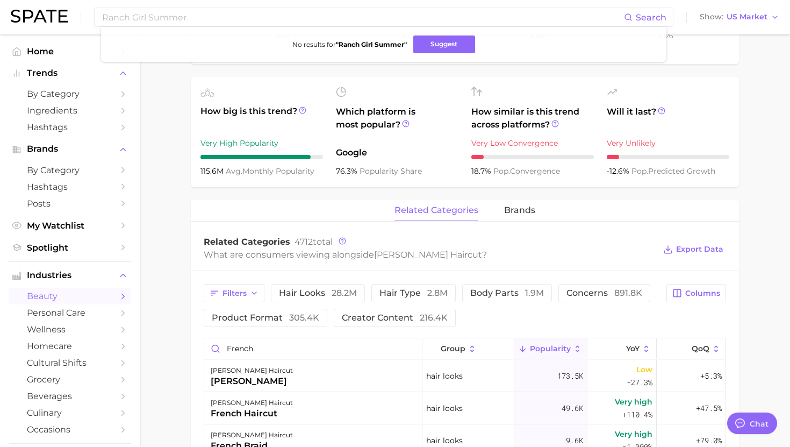
drag, startPoint x: 443, startPoint y: 46, endPoint x: 386, endPoint y: 62, distance: 59.7
click at [443, 46] on button "Suggest" at bounding box center [444, 44] width 62 height 18
